Goal: Task Accomplishment & Management: Manage account settings

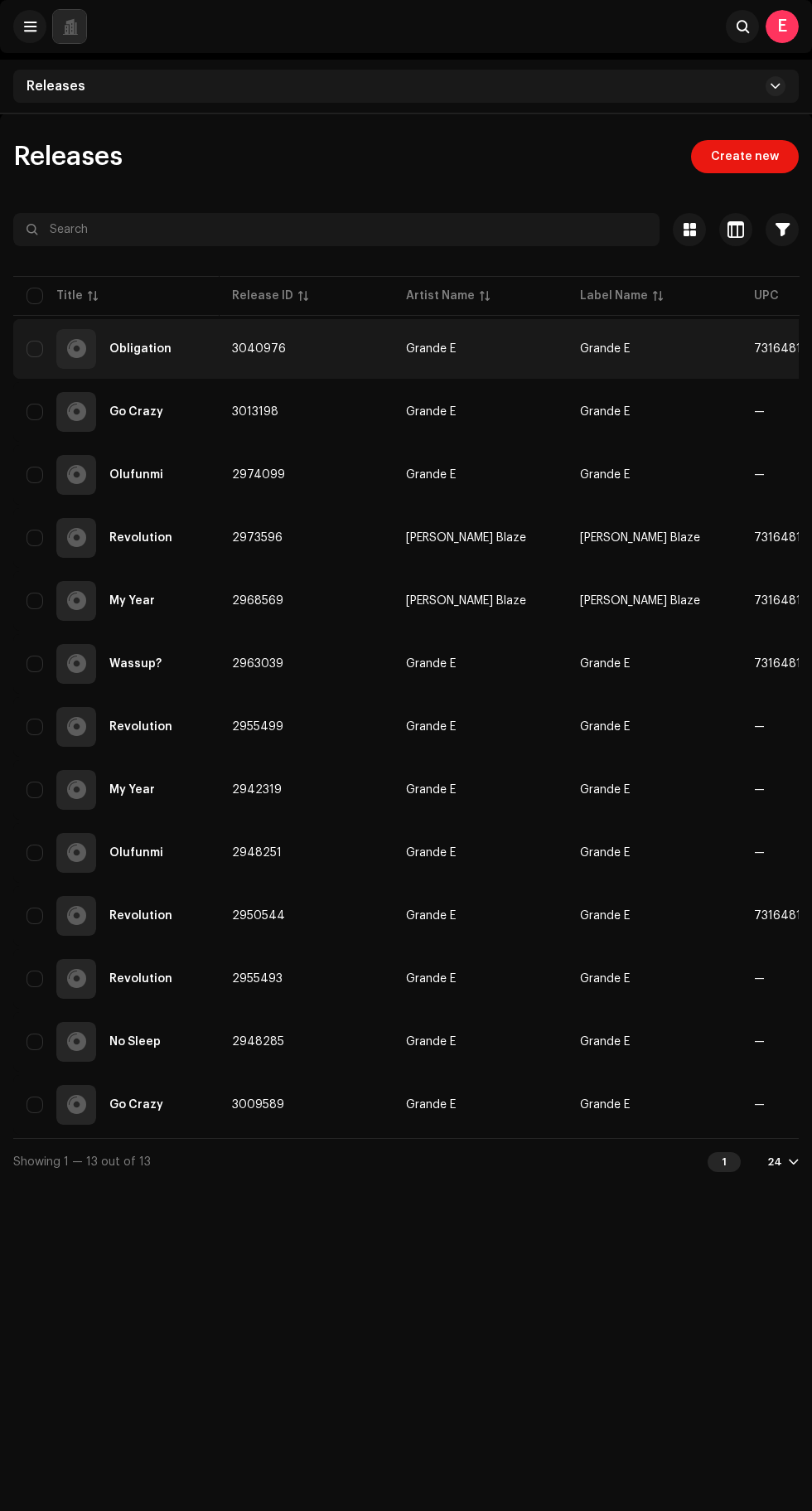
click at [138, 349] on div "Obligation" at bounding box center [140, 349] width 63 height 11
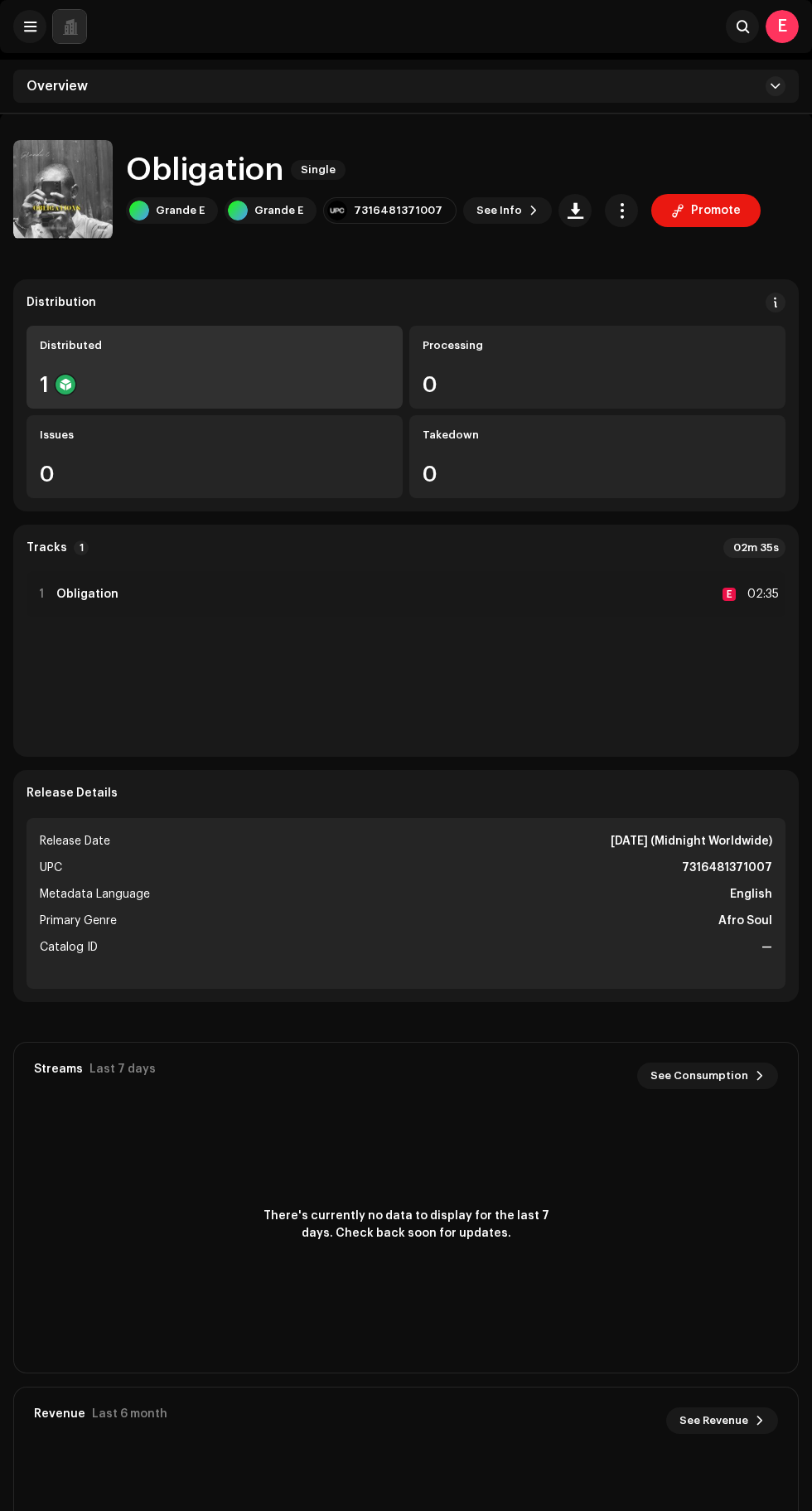
click at [105, 378] on div "1" at bounding box center [215, 384] width 349 height 21
click at [133, 346] on div "Distributed" at bounding box center [215, 346] width 349 height 13
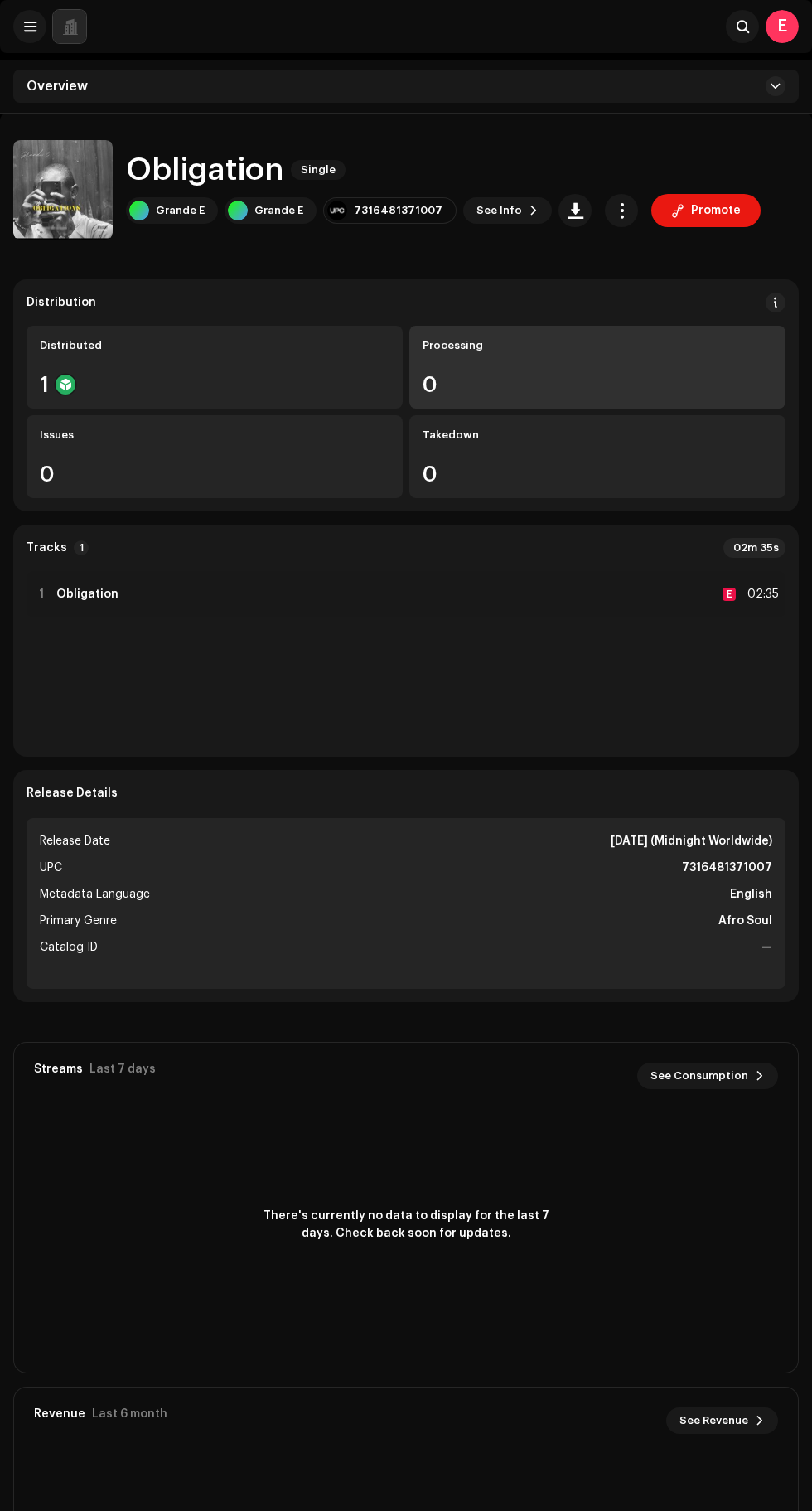
click at [455, 345] on div "Processing" at bounding box center [597, 346] width 349 height 13
click at [584, 384] on div "0" at bounding box center [597, 384] width 349 height 21
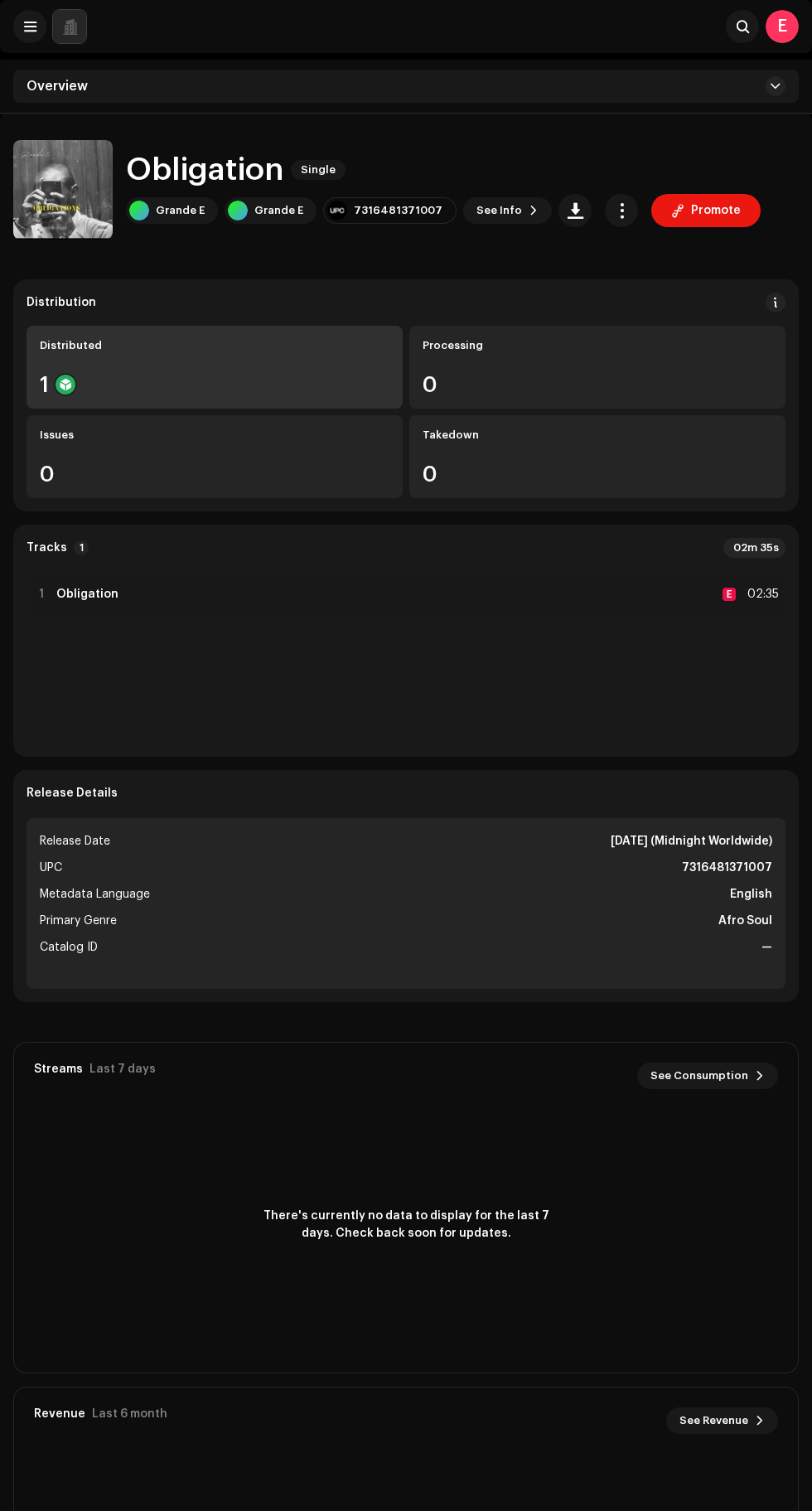
click at [82, 351] on div "Distributed" at bounding box center [215, 346] width 349 height 13
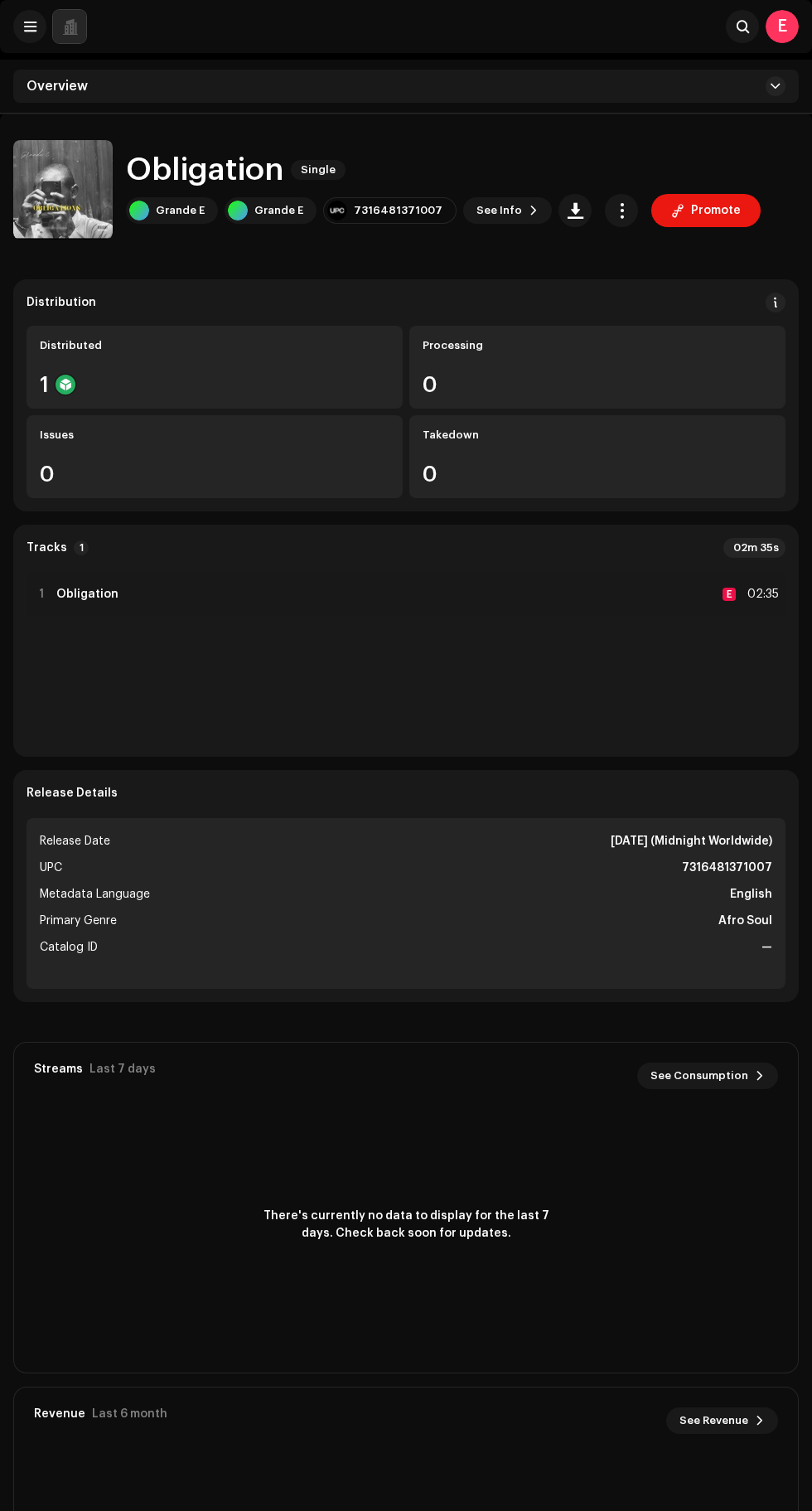
click at [782, 26] on div "E" at bounding box center [782, 26] width 33 height 33
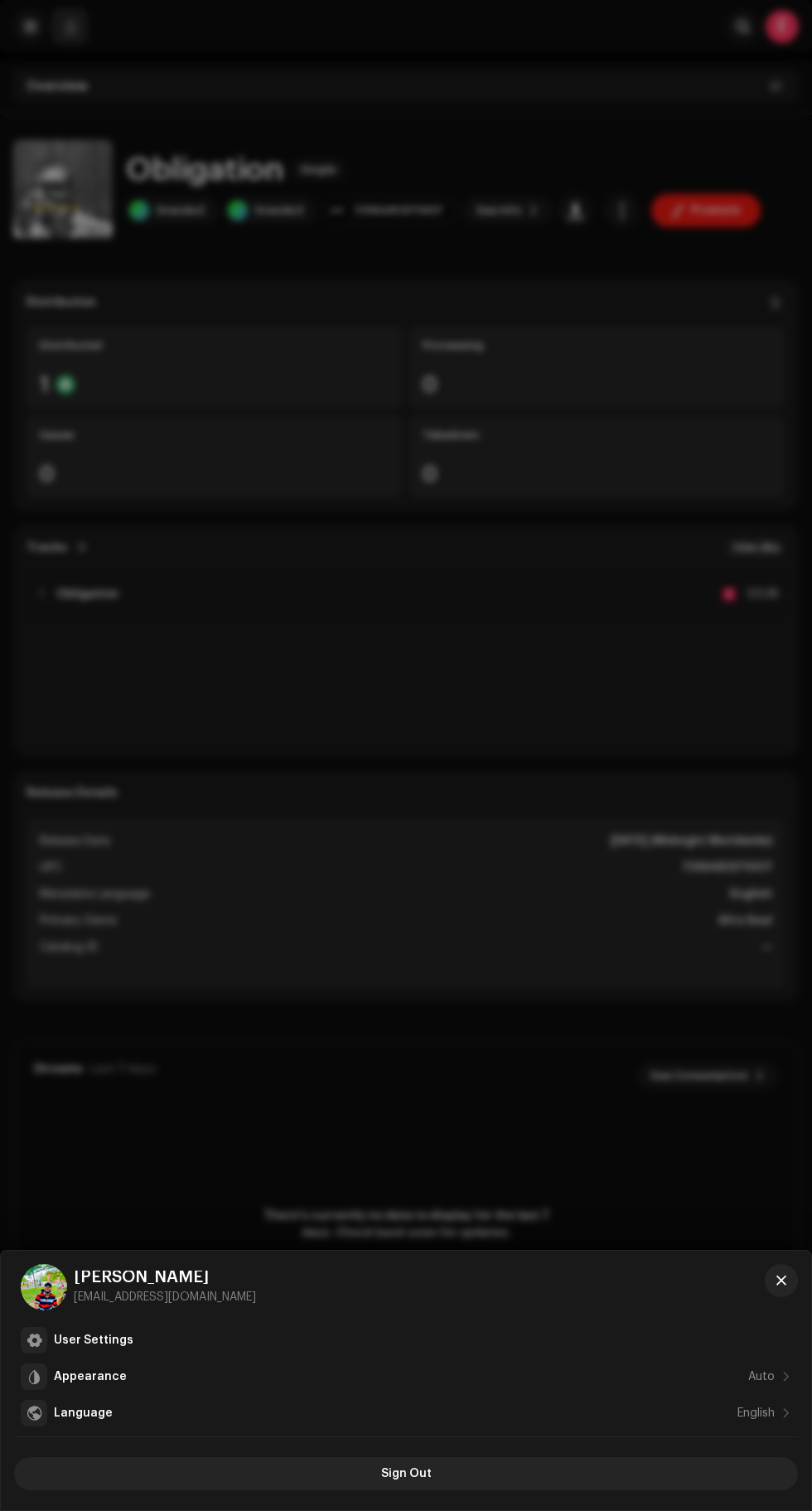
click at [510, 1016] on div at bounding box center [406, 755] width 812 height 1511
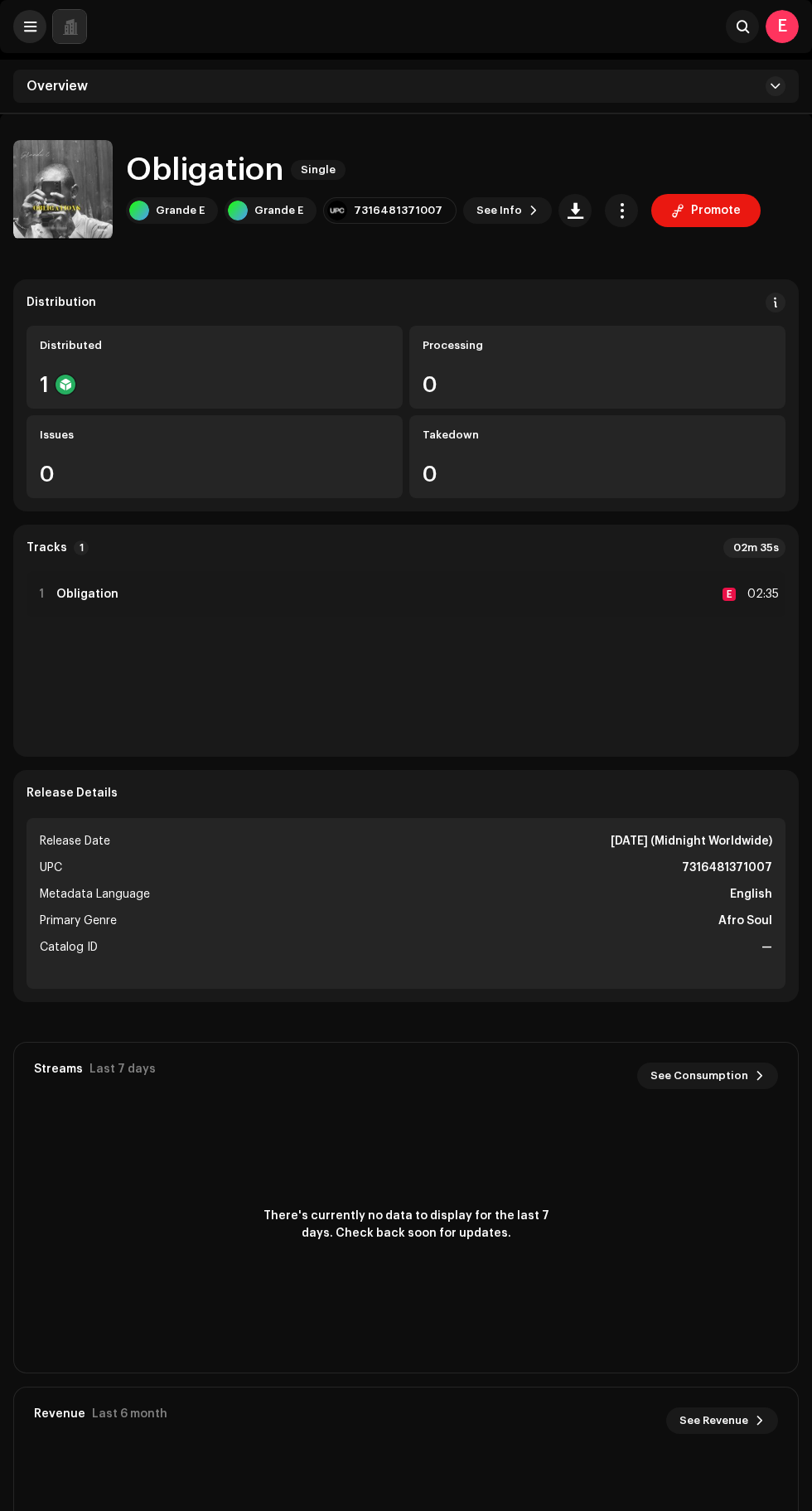
click at [33, 29] on span at bounding box center [30, 26] width 12 height 13
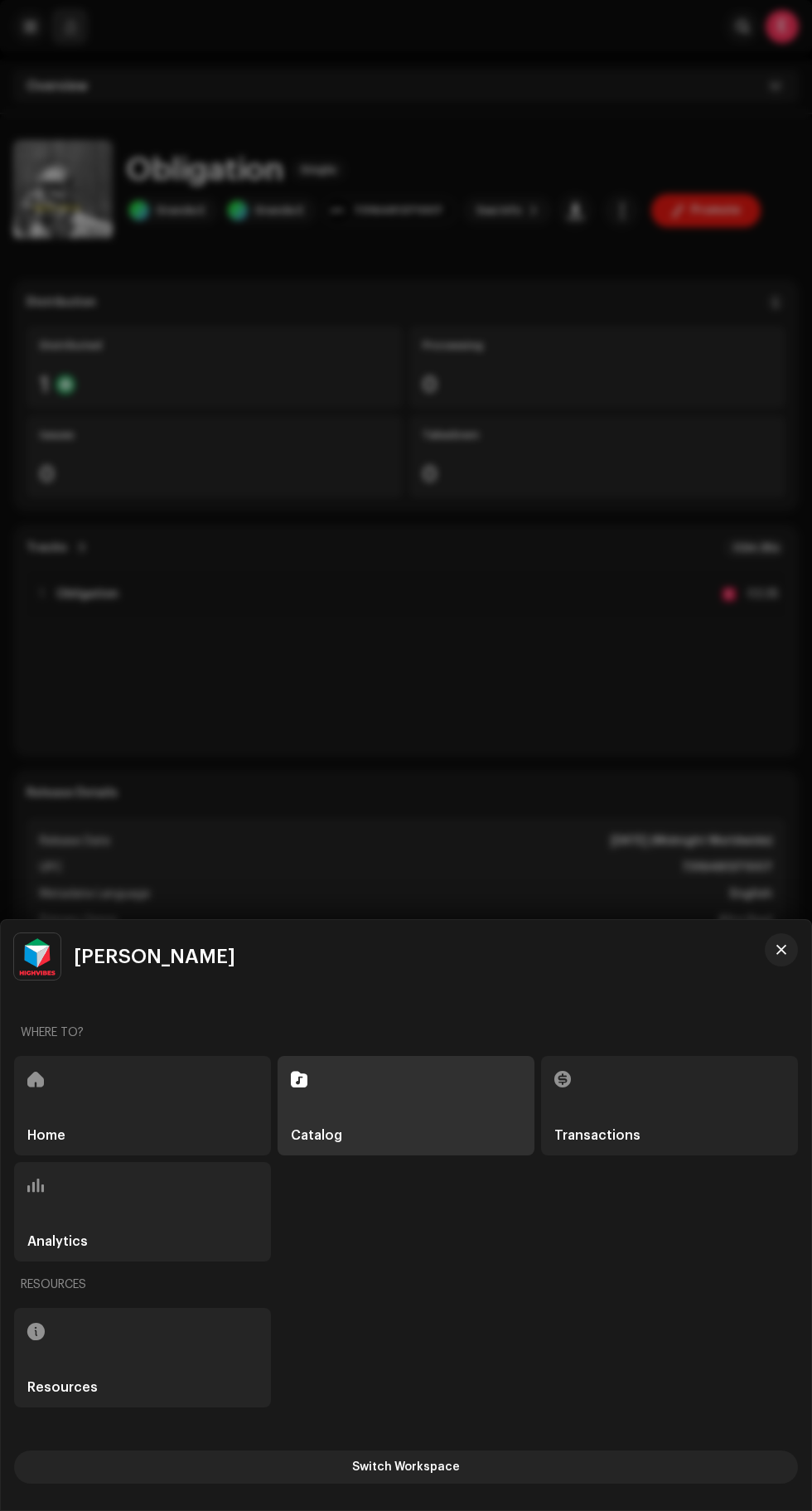
click at [102, 1087] on div "Home" at bounding box center [142, 1105] width 257 height 99
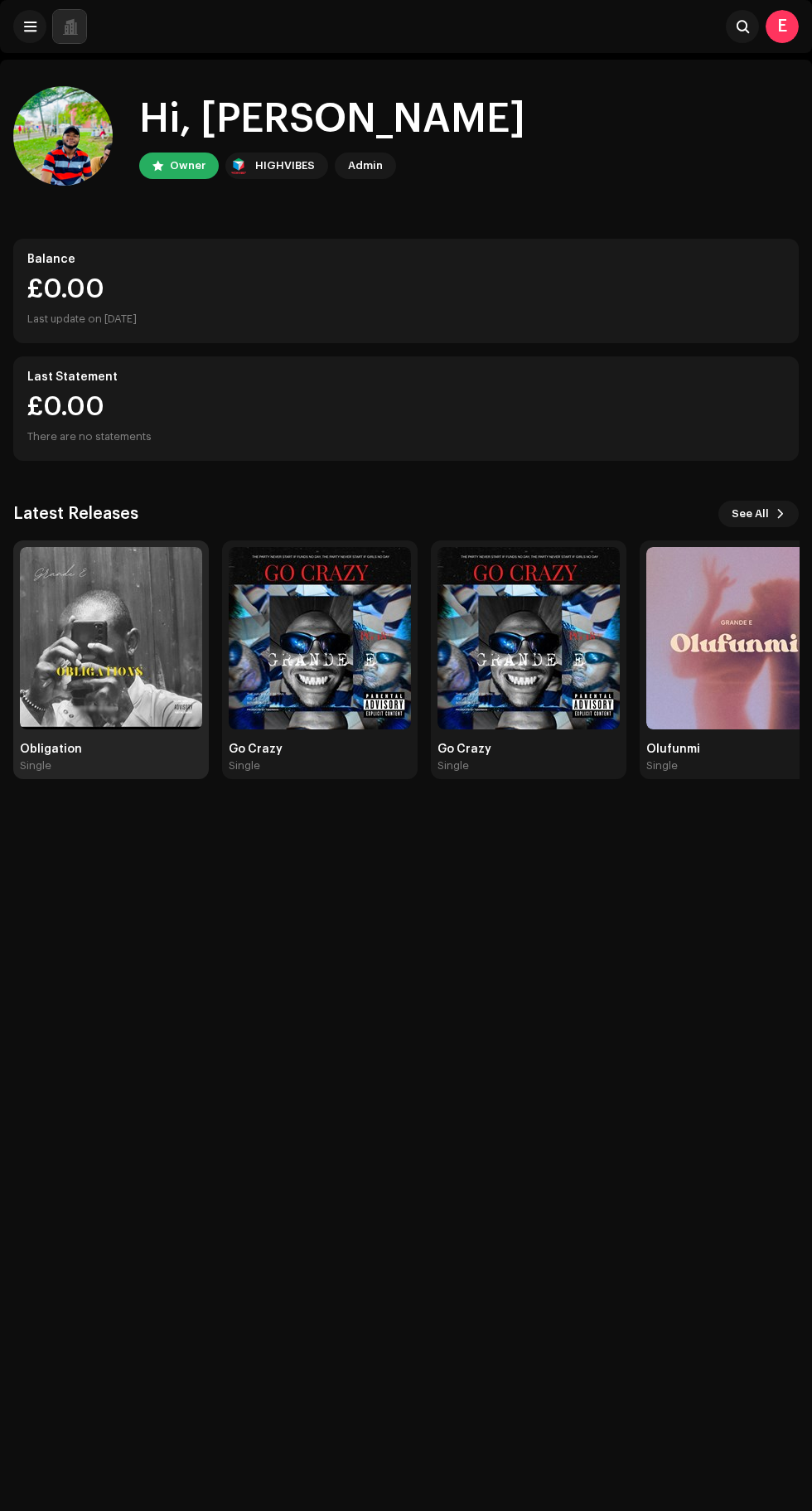
click at [98, 666] on img at bounding box center [110, 637] width 182 height 182
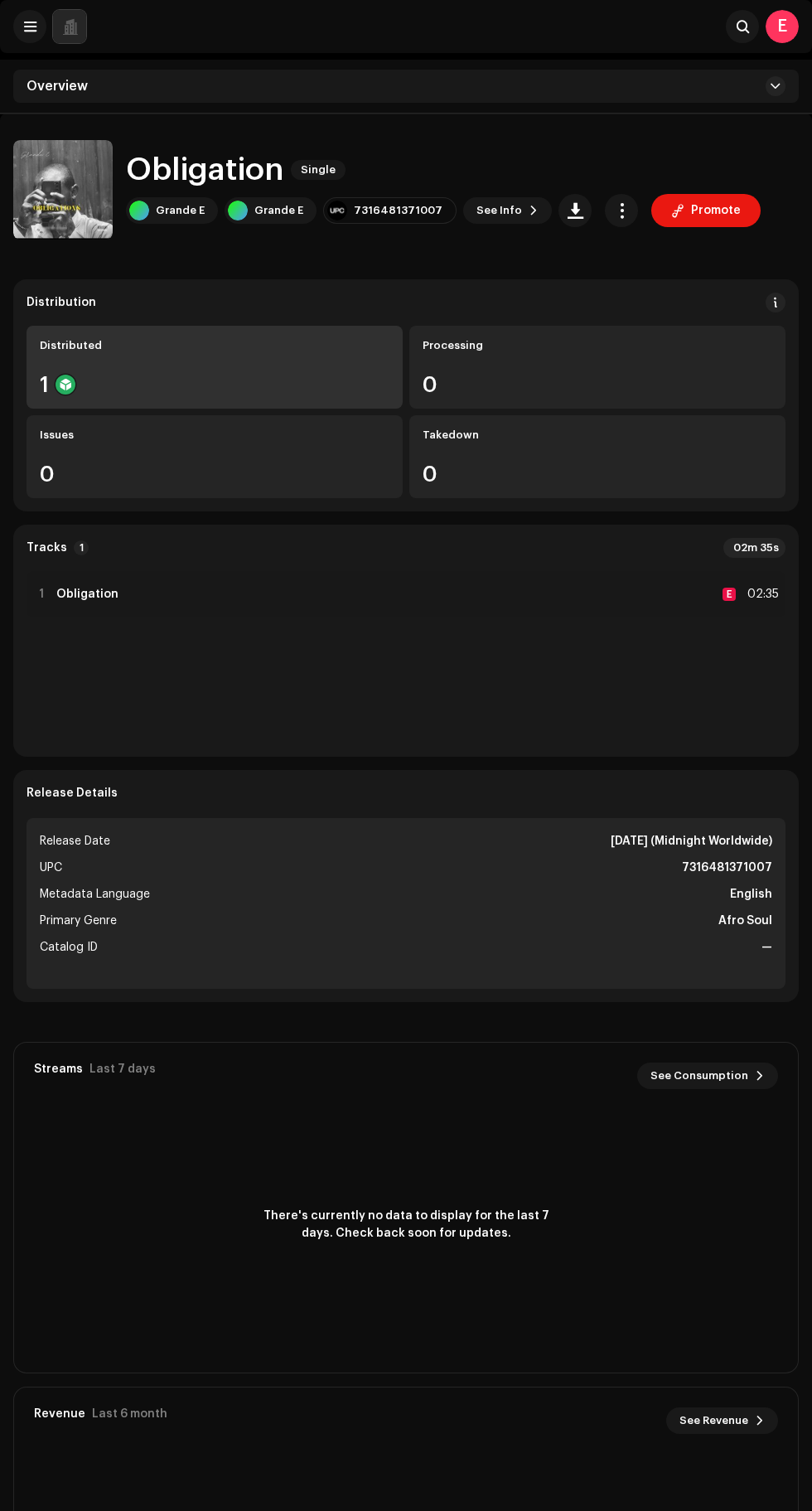
click at [246, 391] on div "1" at bounding box center [215, 384] width 349 height 21
click at [65, 385] on div at bounding box center [64, 384] width 20 height 20
click at [107, 346] on div "Distributed" at bounding box center [215, 346] width 349 height 13
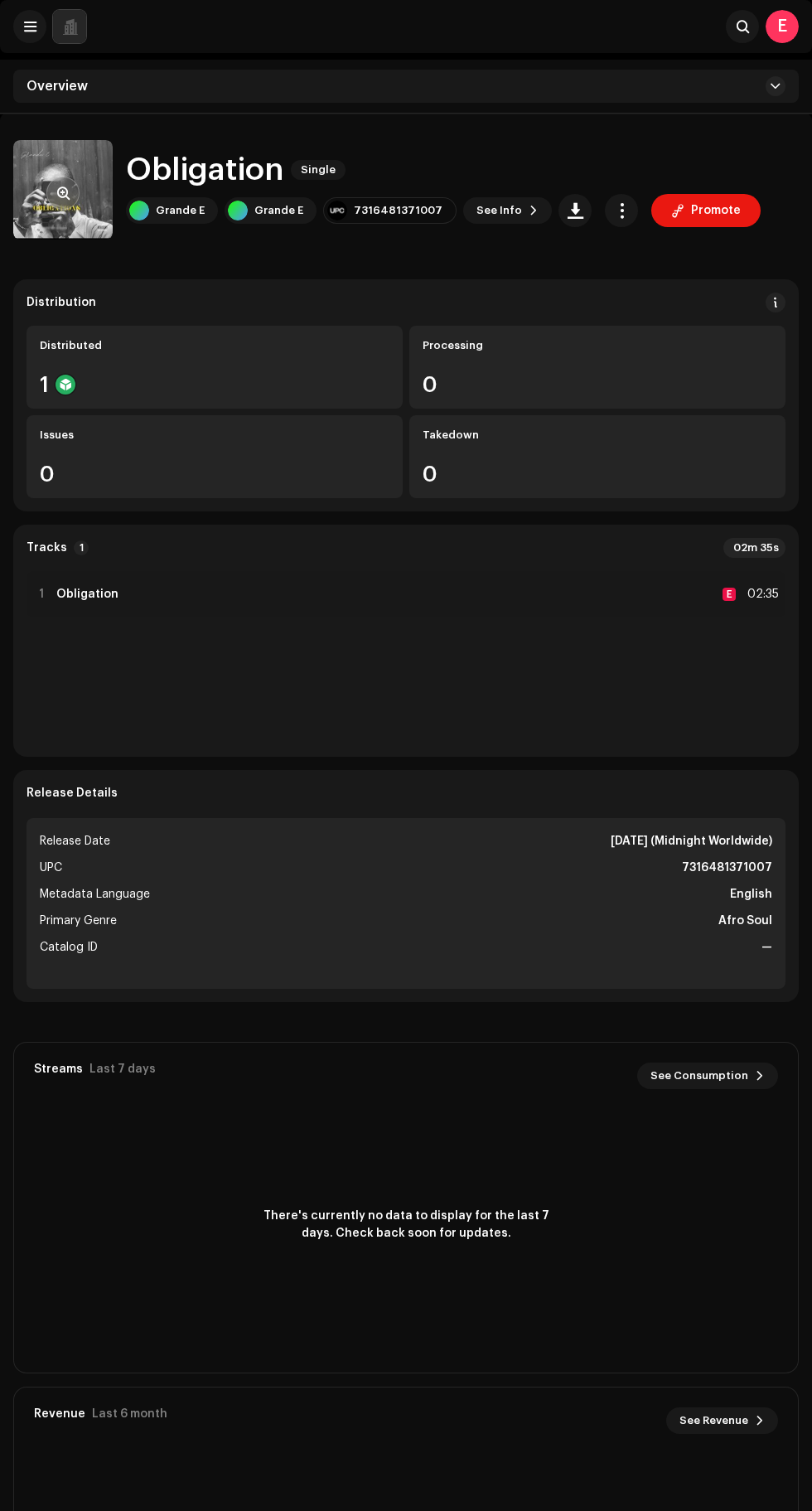
click at [89, 194] on img at bounding box center [63, 190] width 99 height 99
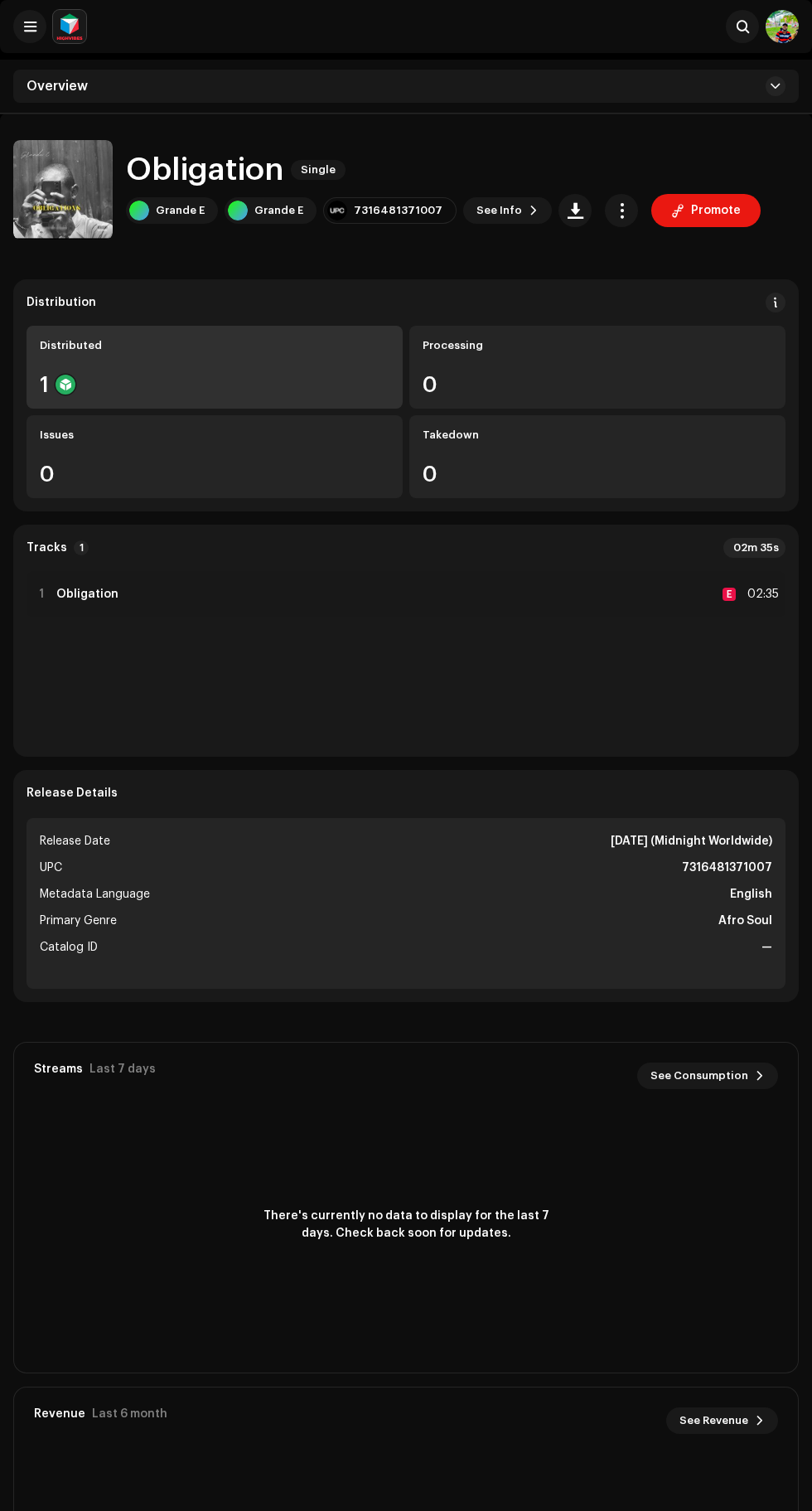
click at [141, 385] on div "1" at bounding box center [215, 384] width 349 height 21
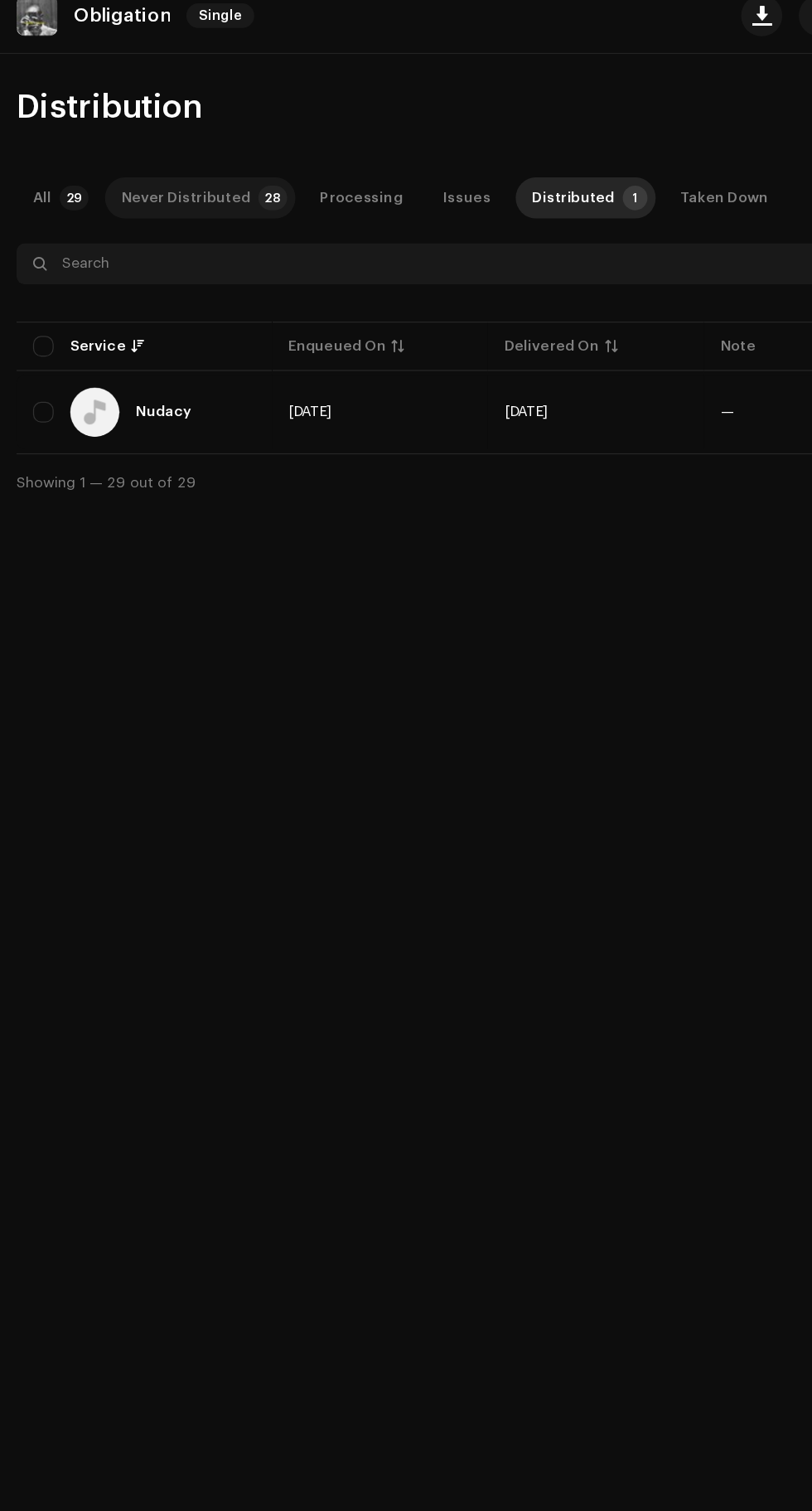
click at [132, 290] on div "Never Distributed" at bounding box center [150, 290] width 104 height 33
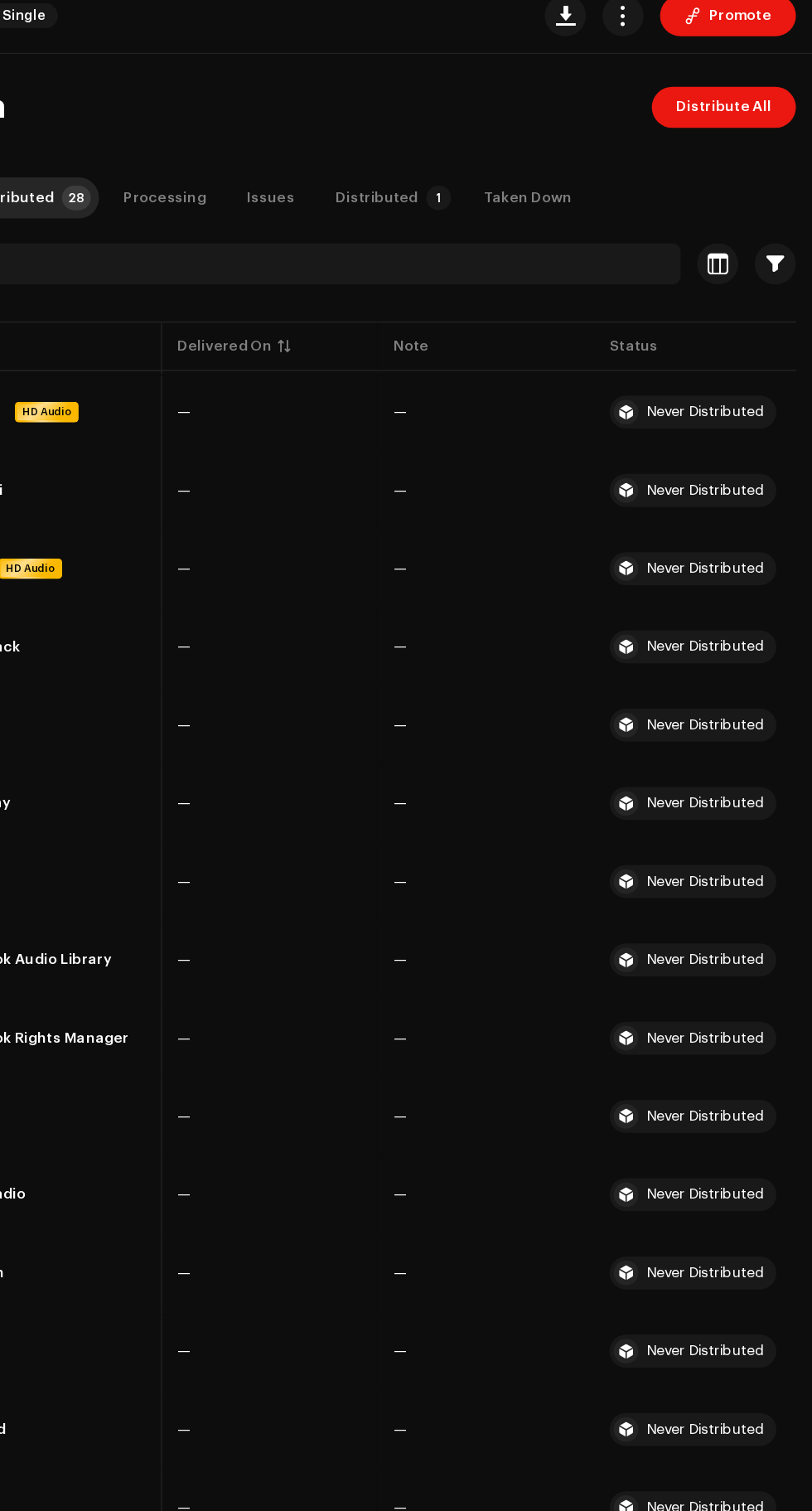
scroll to position [0, 182]
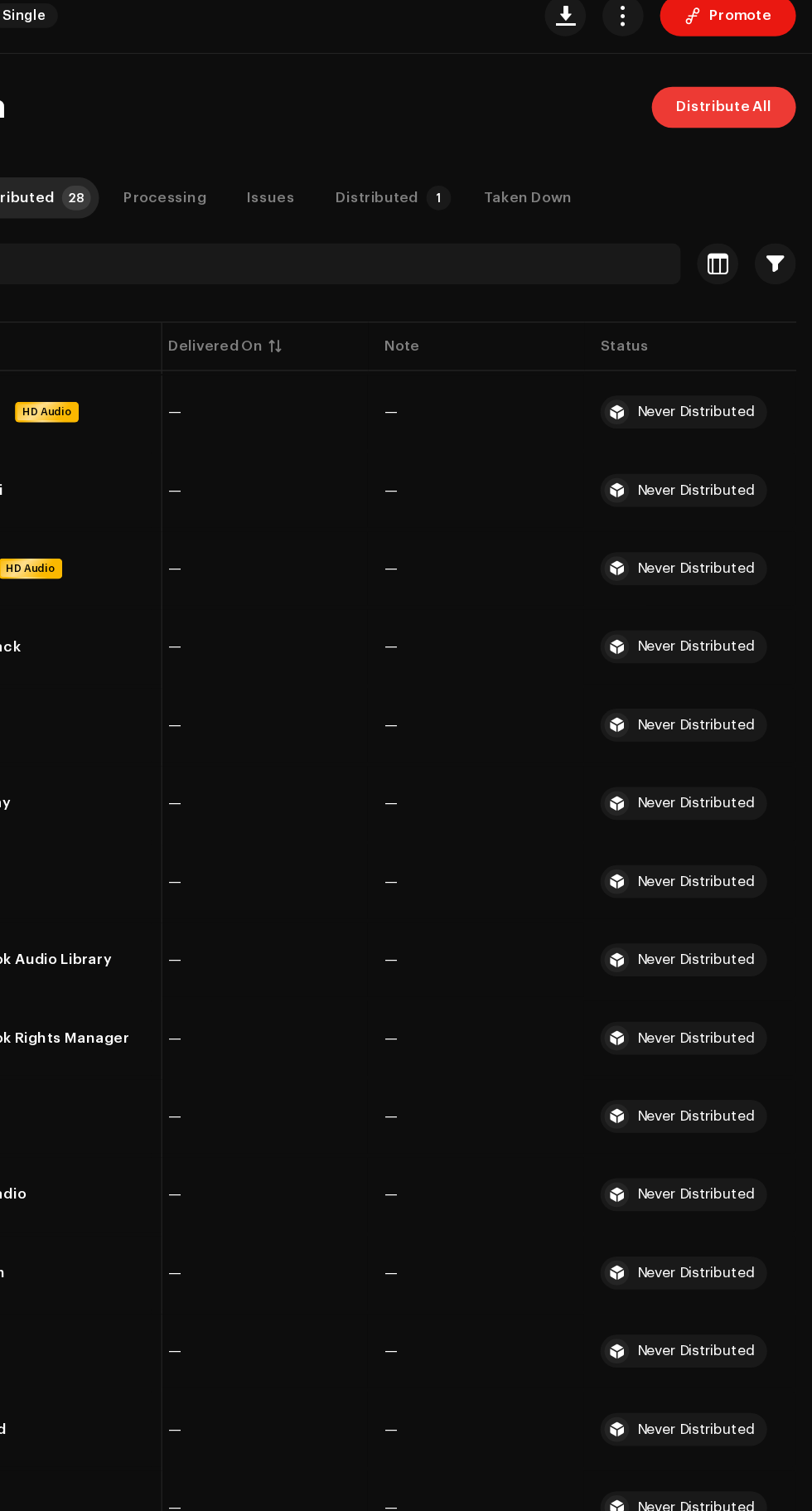
click at [714, 217] on span "Distribute All" at bounding box center [741, 217] width 77 height 33
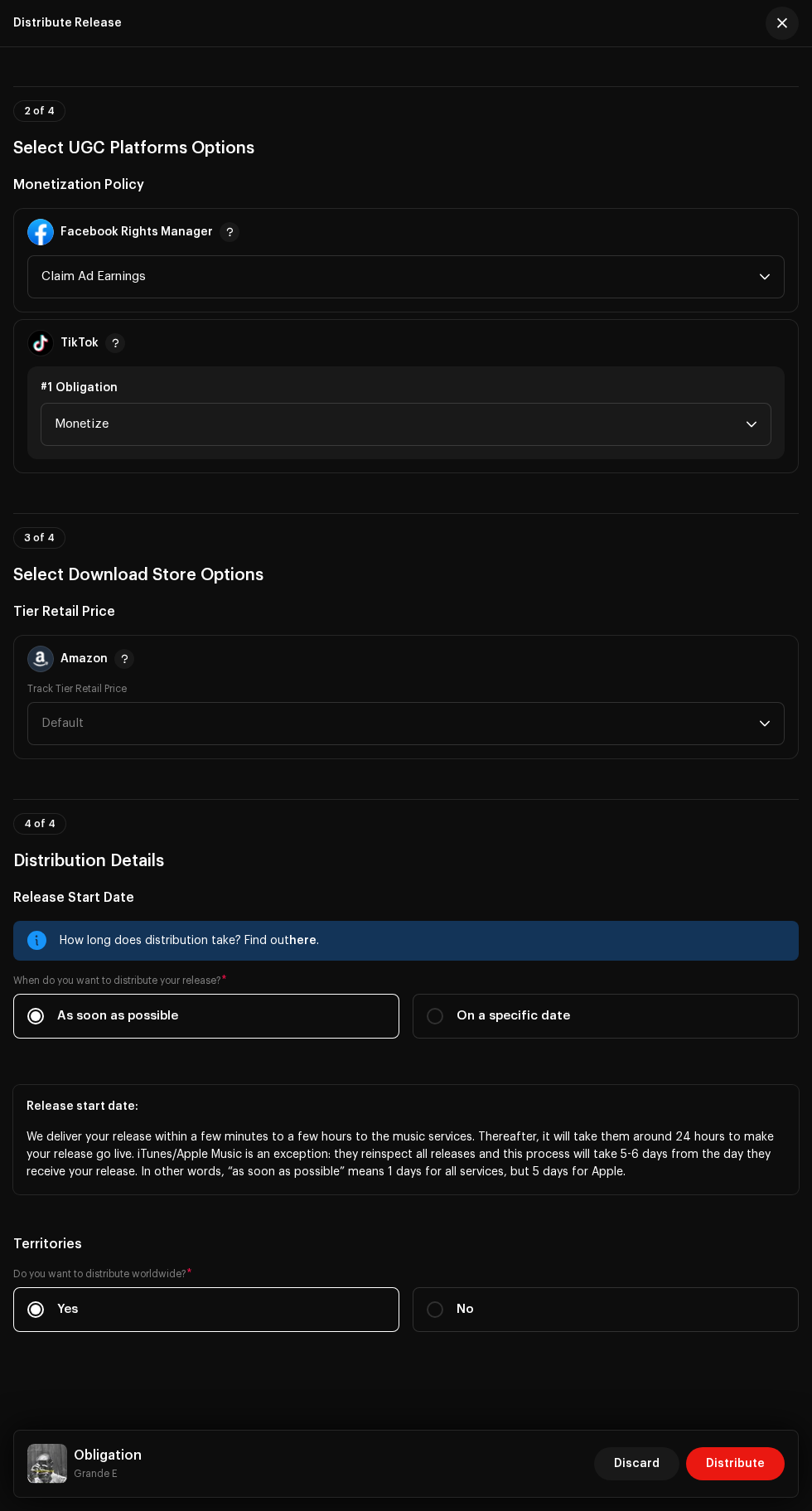
scroll to position [1742, 0]
click at [722, 445] on span "Monetize" at bounding box center [401, 424] width 691 height 41
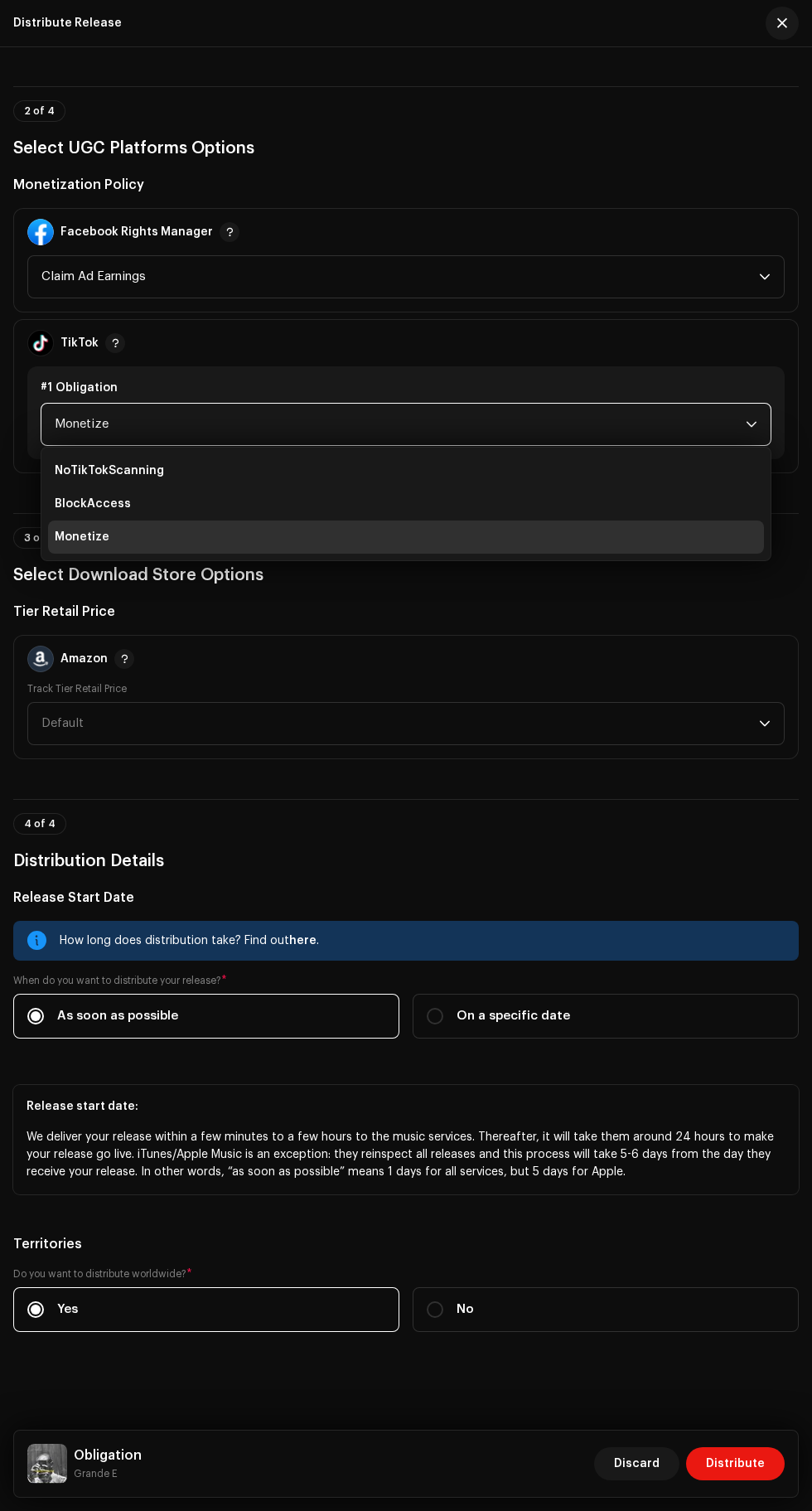
click at [726, 445] on span "Monetize" at bounding box center [401, 424] width 691 height 41
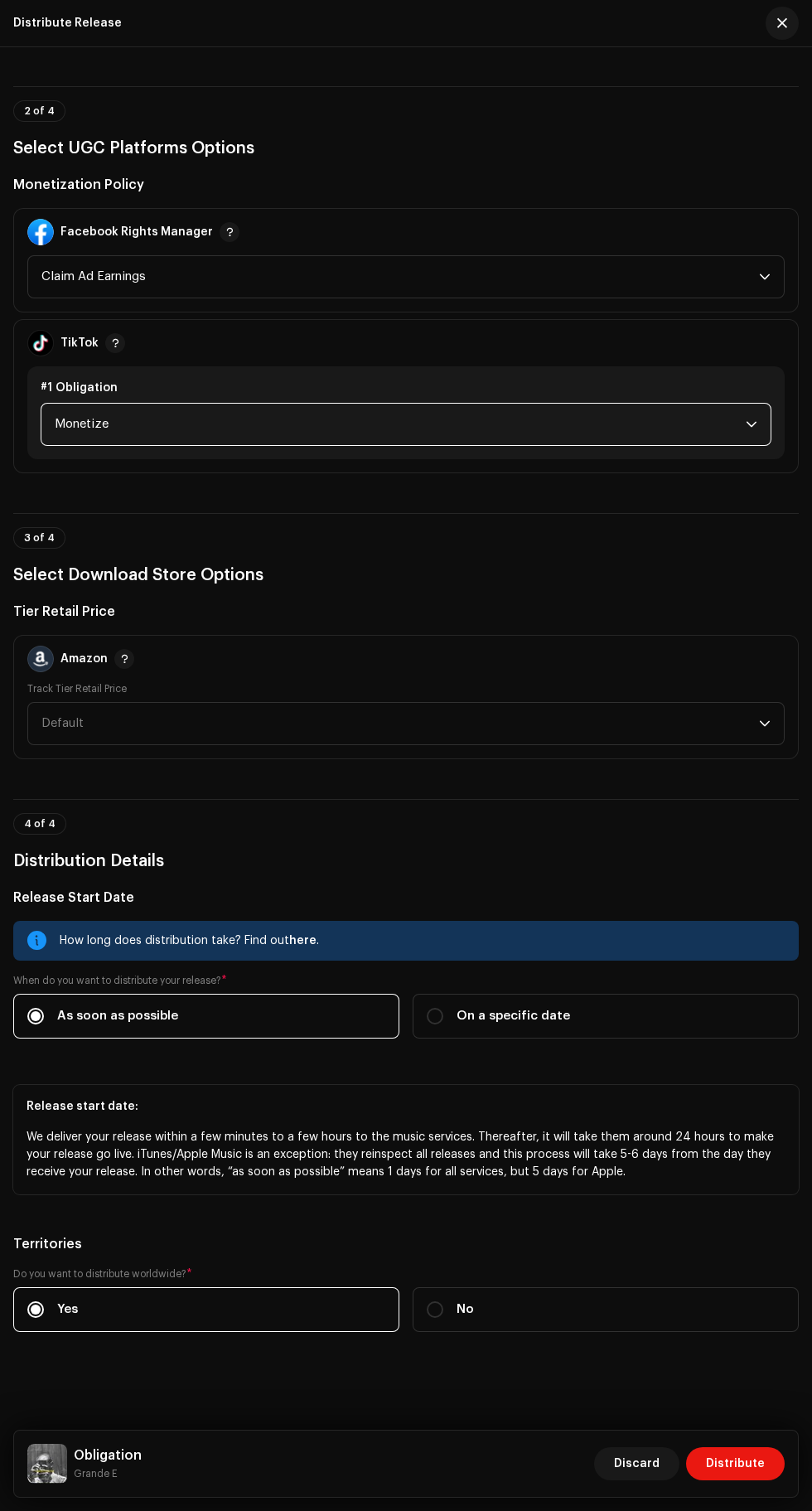
scroll to position [1968, 0]
click at [751, 1463] on span "Distribute" at bounding box center [735, 1463] width 59 height 33
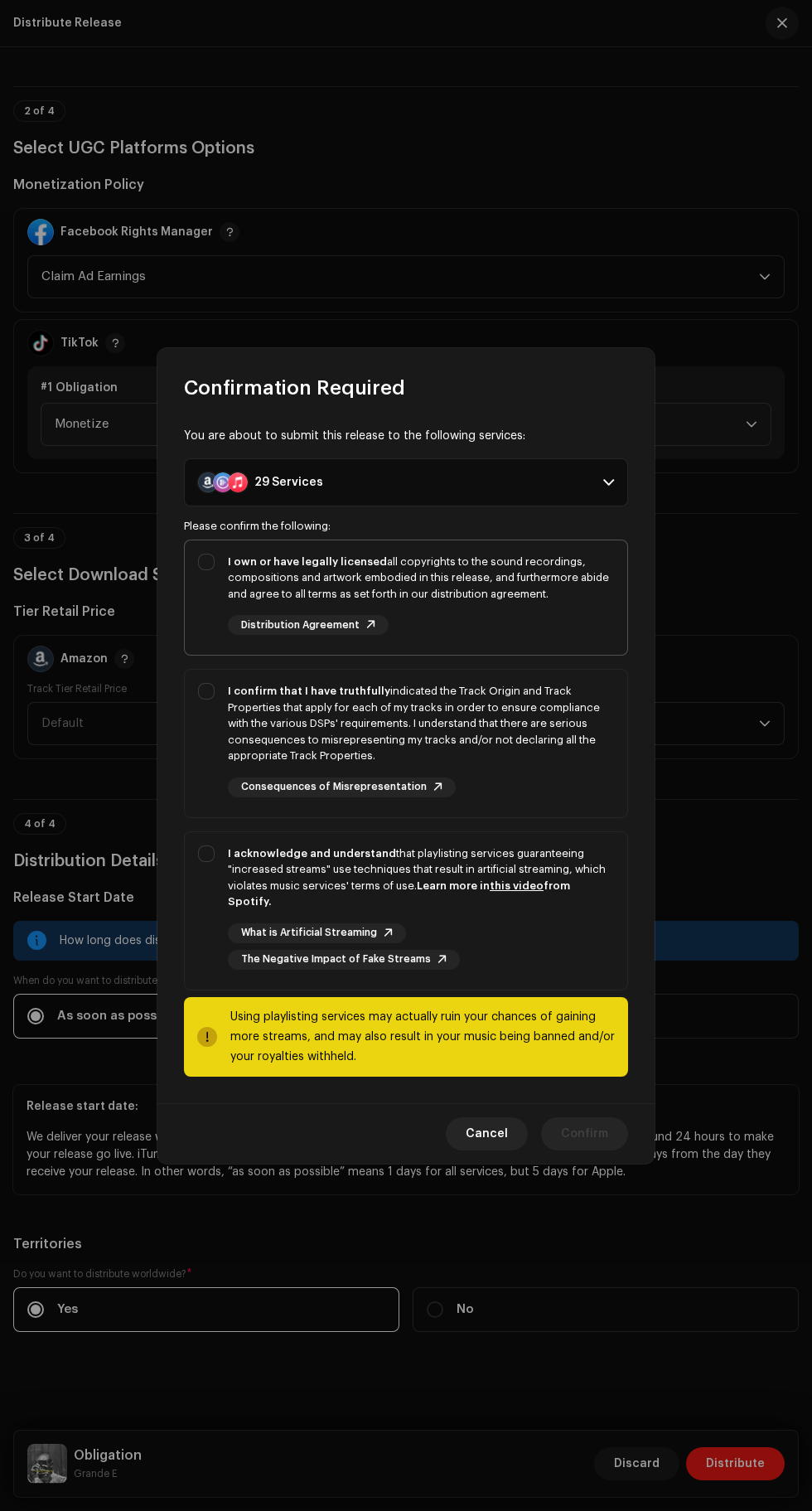
click at [230, 603] on div "I own or have legally licensed all copyrights to the sound recordings, composit…" at bounding box center [420, 578] width 386 height 49
checkbox input "true"
click at [235, 748] on div "I confirm that I have truthfully indicated the Track Origin and Track Propertie…" at bounding box center [420, 723] width 386 height 81
checkbox input "true"
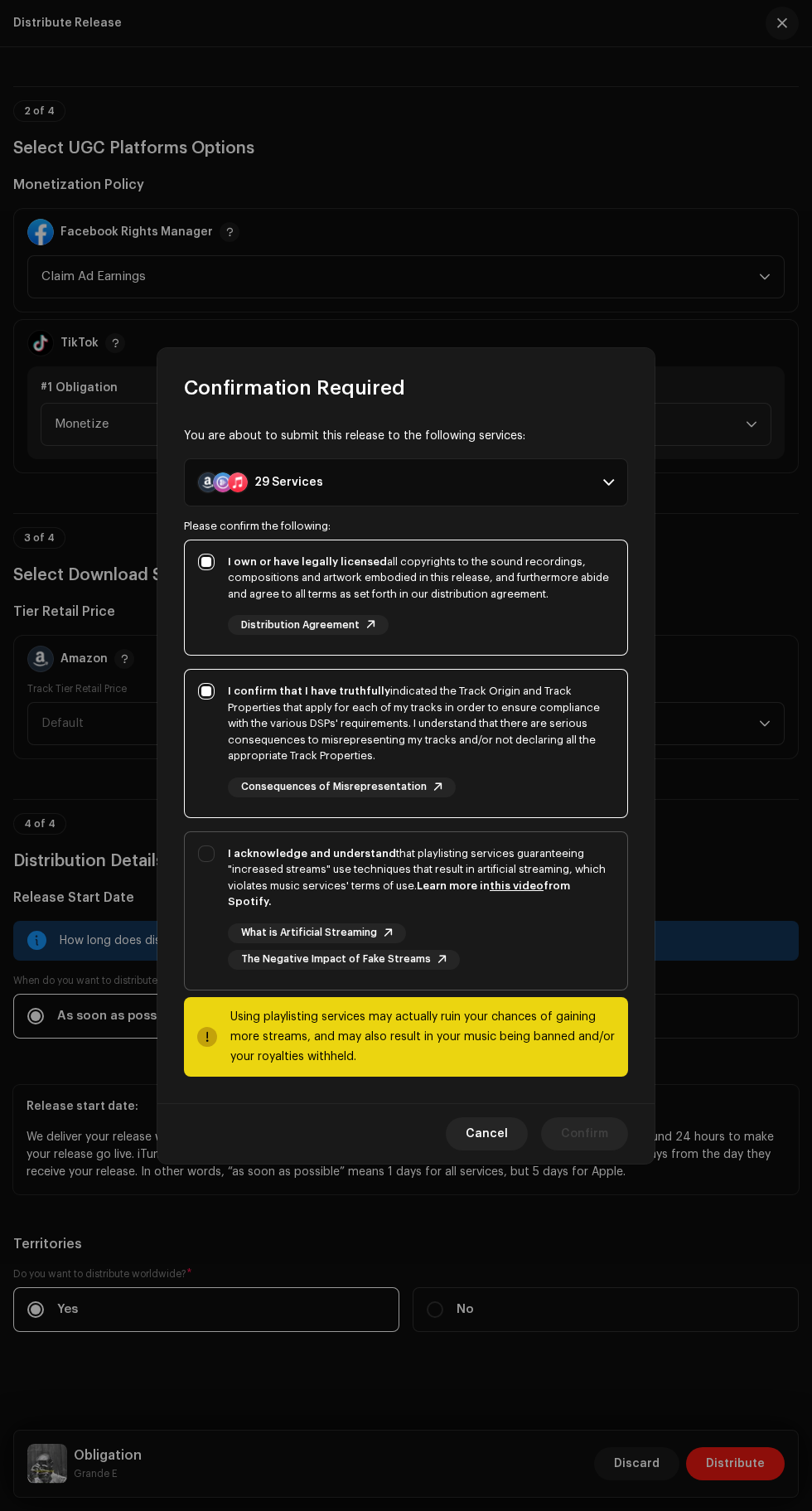
click at [431, 895] on strong "Learn more in this video from Spotify." at bounding box center [399, 893] width 342 height 27
checkbox input "true"
click at [593, 1119] on span "Confirm" at bounding box center [584, 1133] width 48 height 33
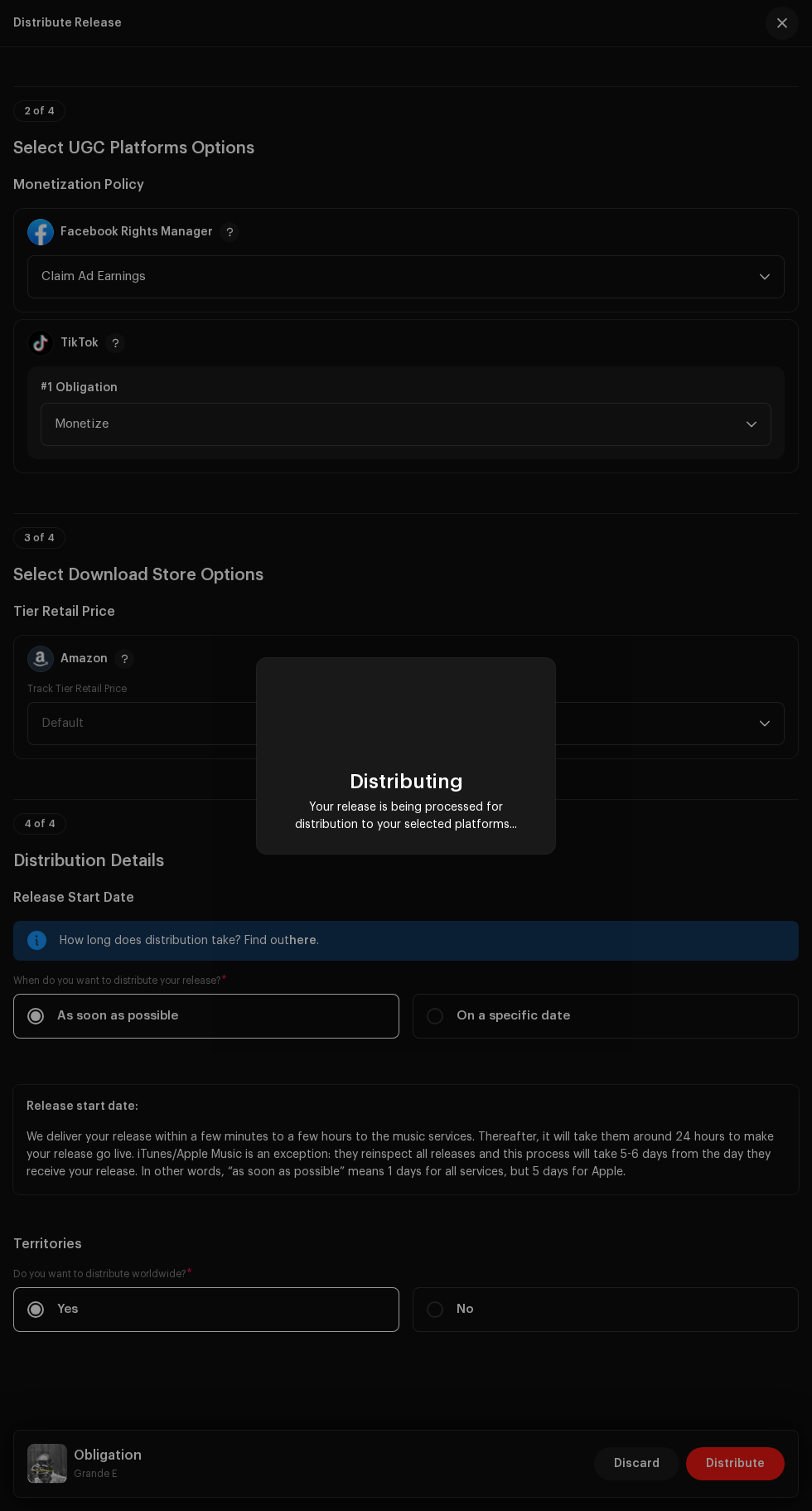
scroll to position [0, 169]
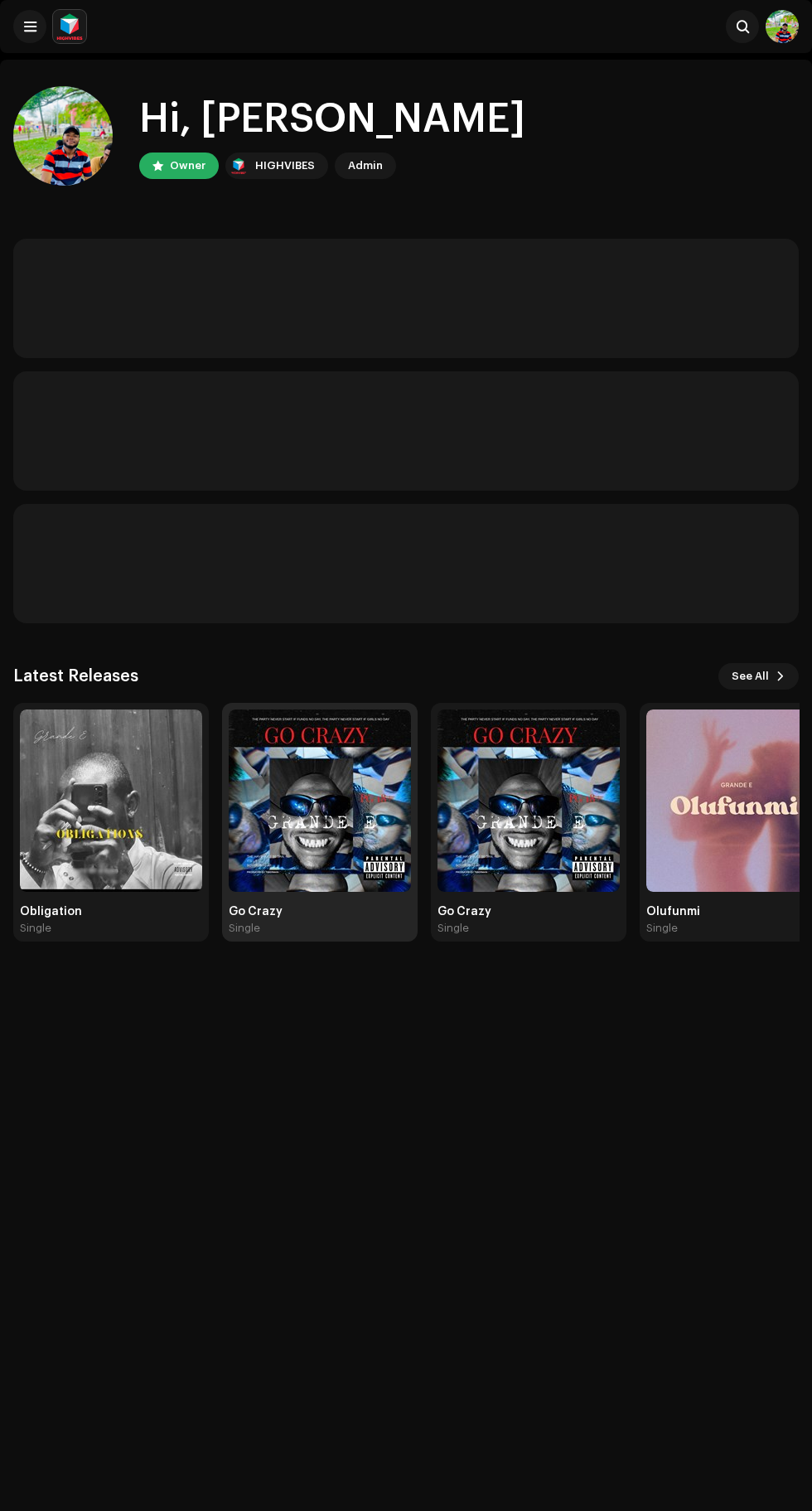
click at [292, 803] on img at bounding box center [320, 800] width 182 height 182
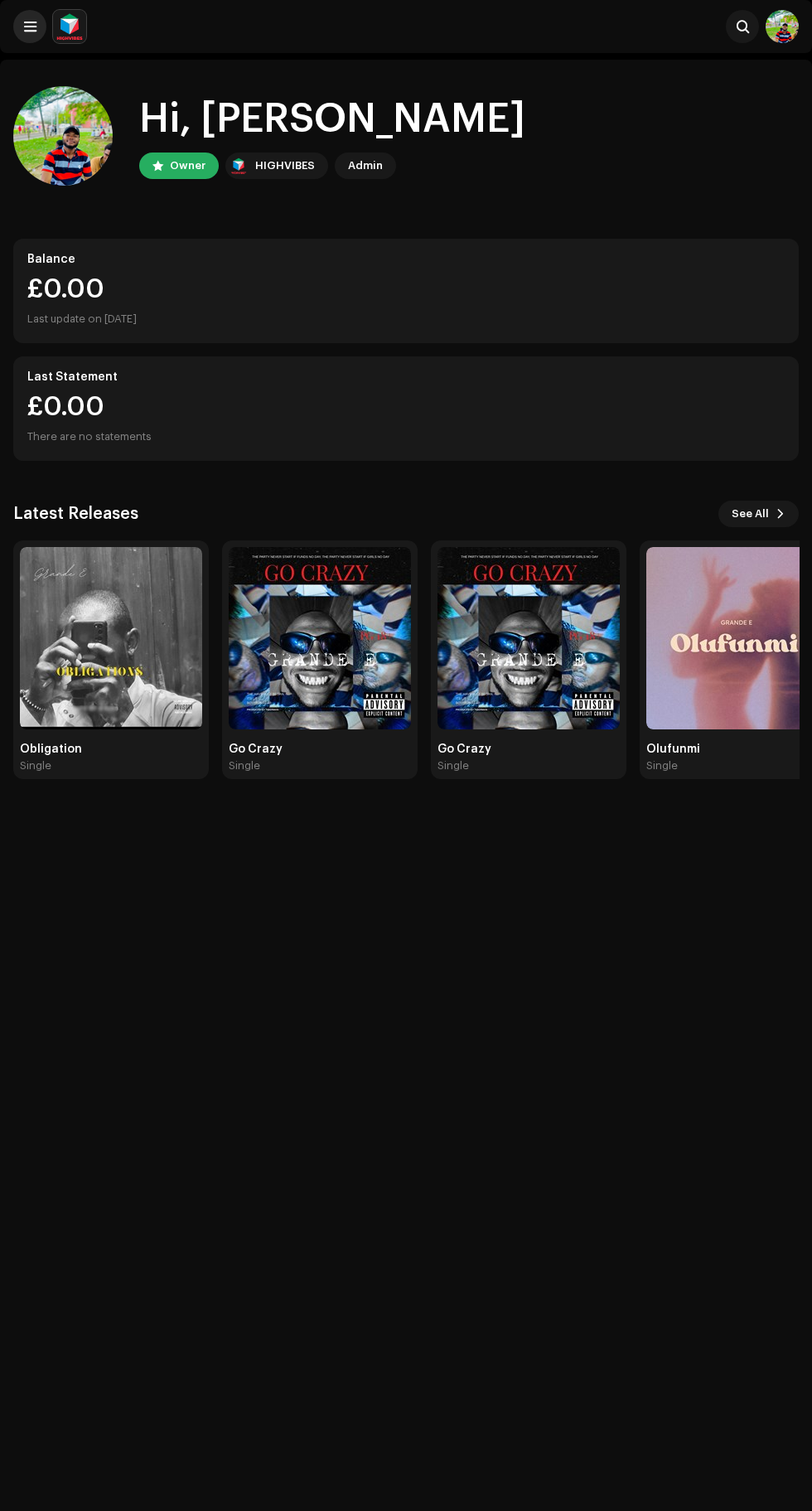
click at [34, 21] on span at bounding box center [30, 26] width 12 height 13
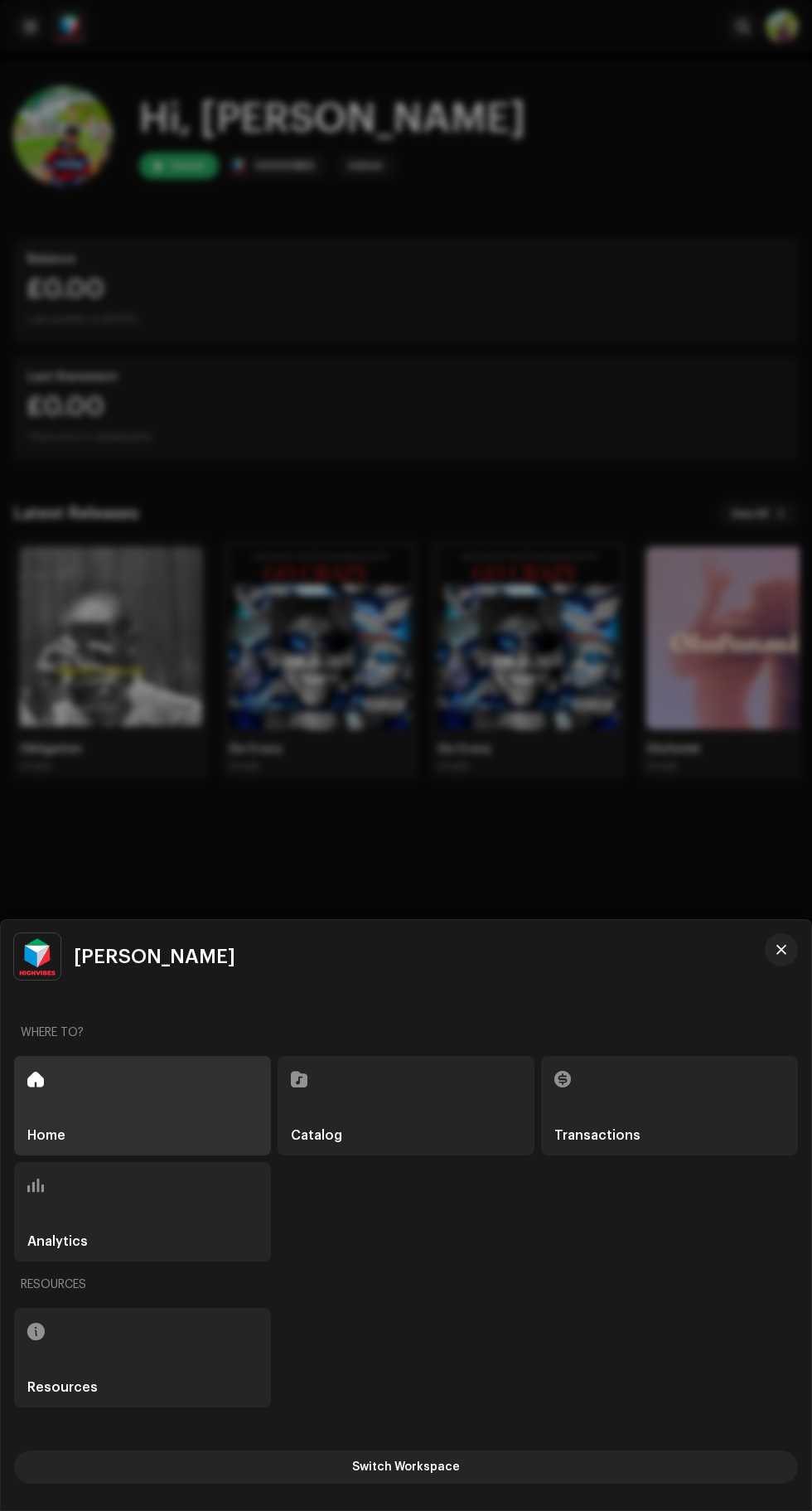
click at [157, 1226] on div "Analytics" at bounding box center [142, 1212] width 257 height 99
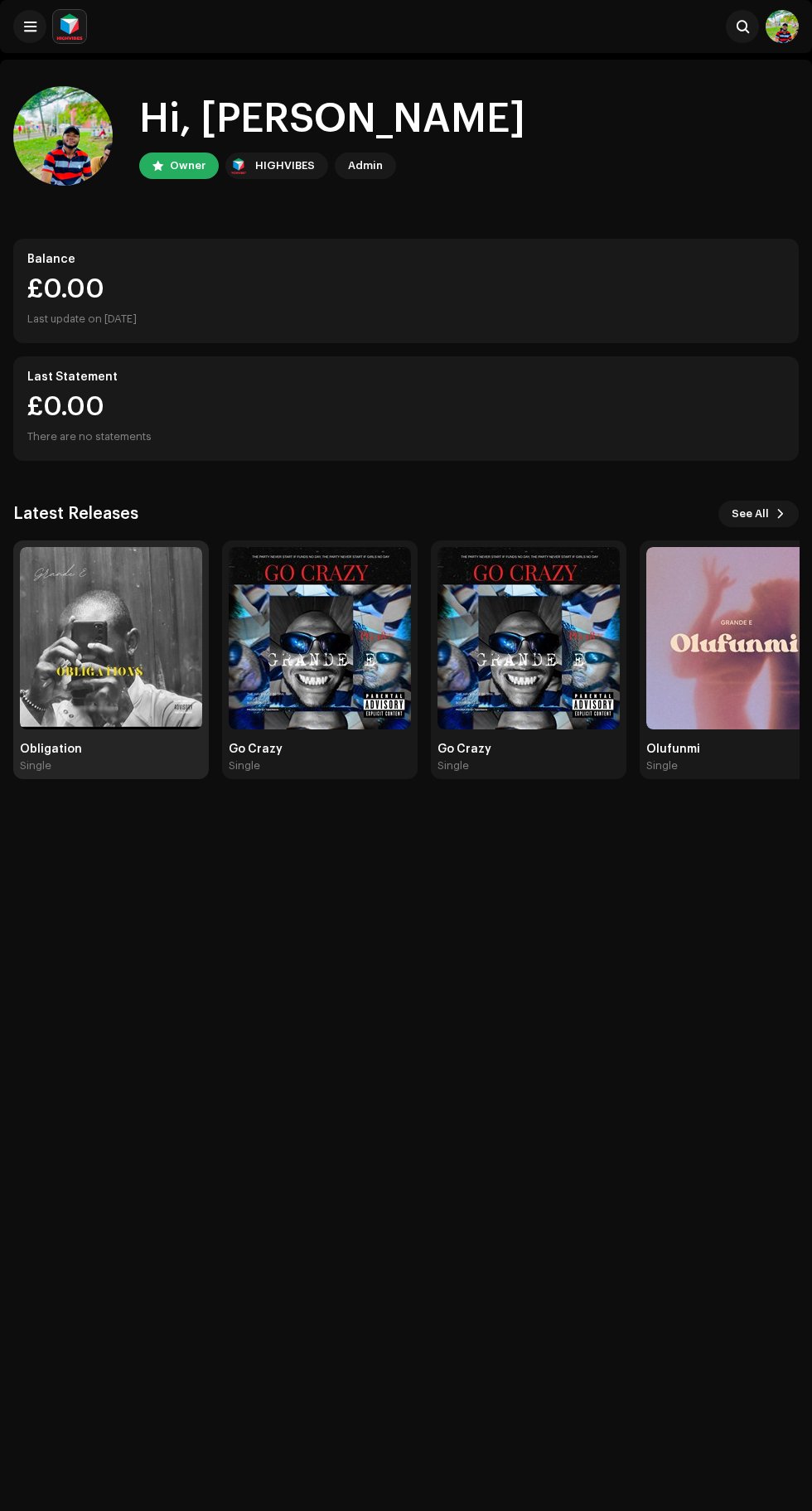
click at [97, 652] on img at bounding box center [110, 637] width 182 height 182
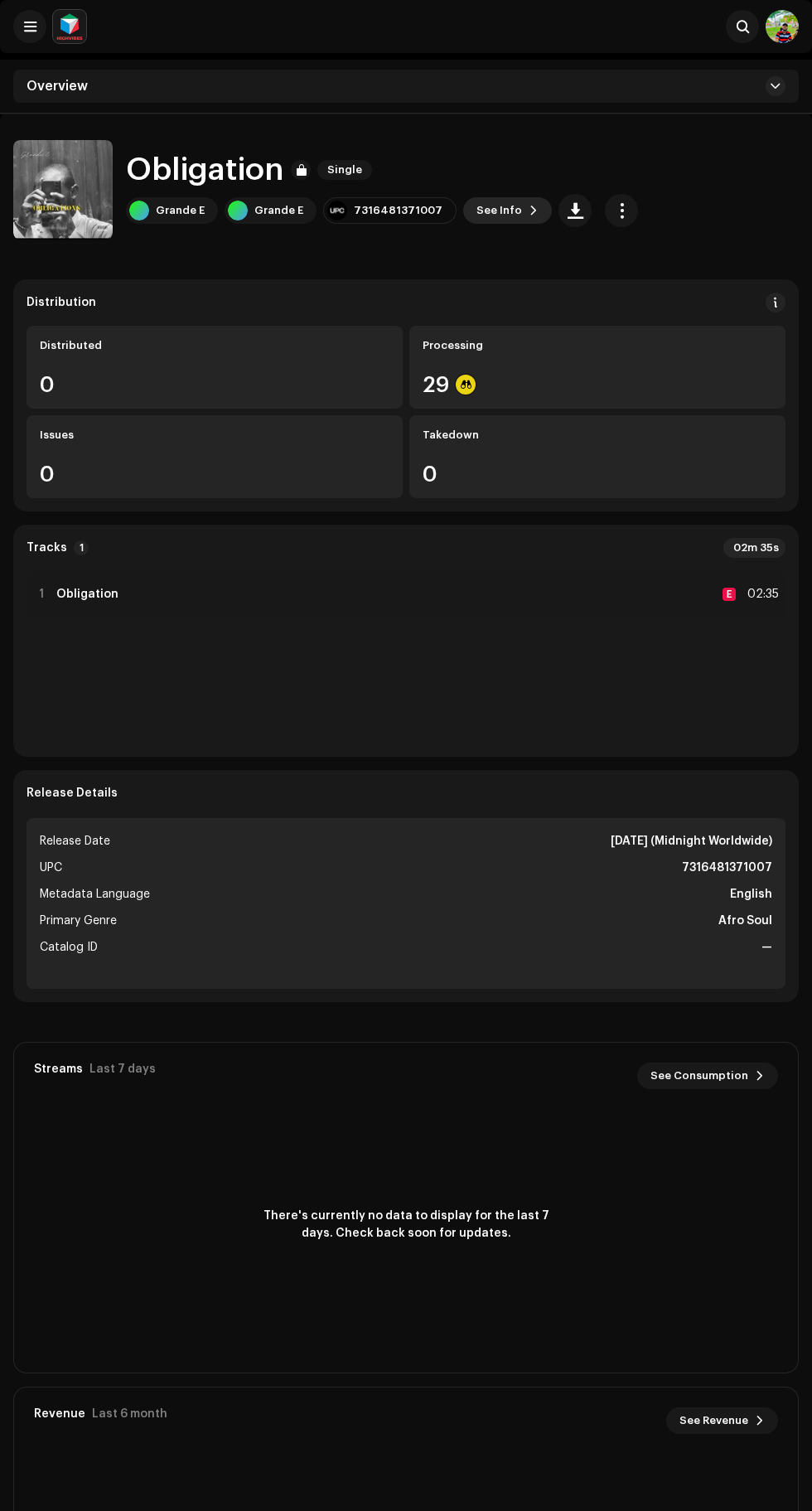
click at [529, 209] on span at bounding box center [534, 210] width 10 height 13
